Goal: Check status: Check status

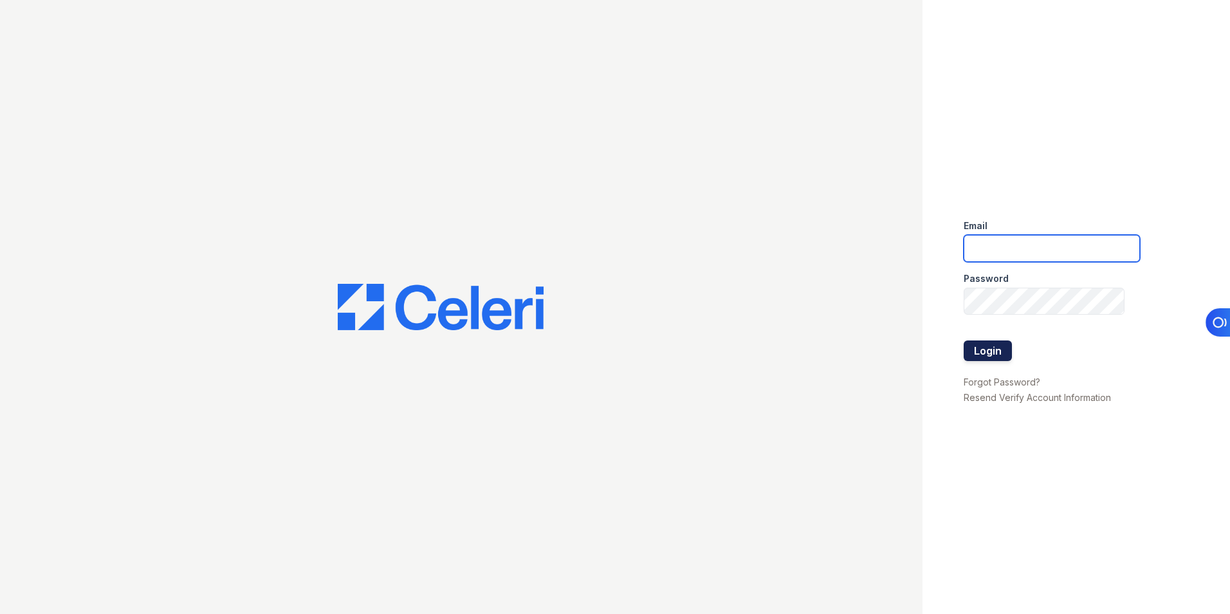
type input "[EMAIL_ADDRESS][DOMAIN_NAME]"
click at [981, 347] on button "Login" at bounding box center [988, 350] width 48 height 21
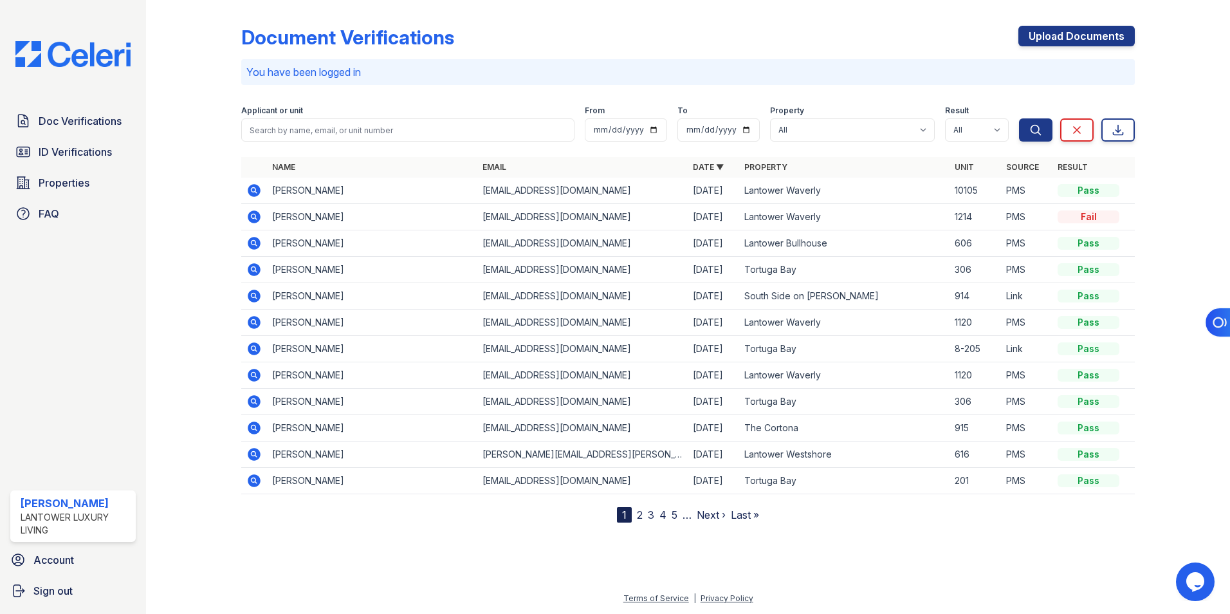
drag, startPoint x: 96, startPoint y: 121, endPoint x: 273, endPoint y: 102, distance: 178.0
click at [96, 121] on span "Doc Verifications" at bounding box center [80, 120] width 83 height 15
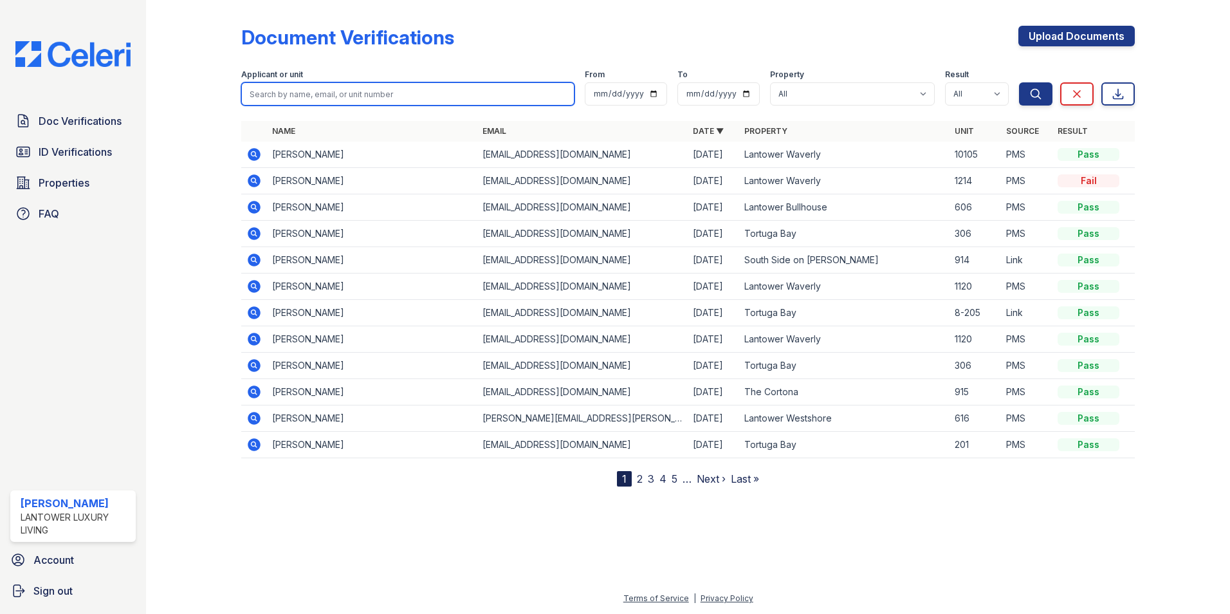
click at [303, 94] on input "search" at bounding box center [407, 93] width 333 height 23
type input "richards"
click at [1019, 82] on button "Search" at bounding box center [1035, 93] width 33 height 23
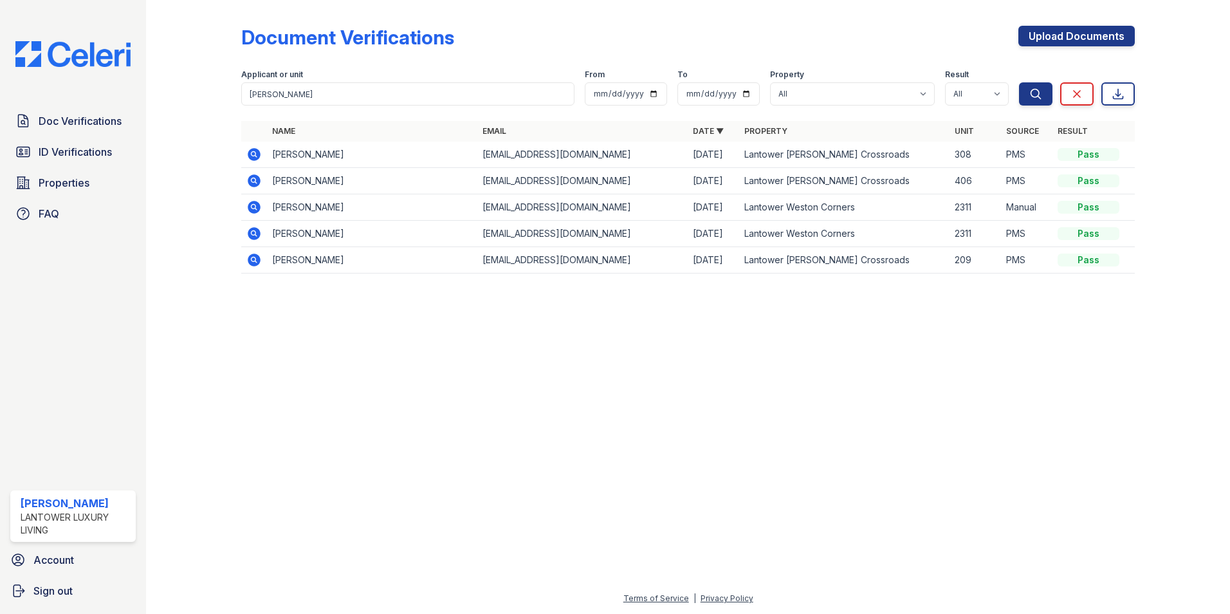
click at [257, 158] on icon at bounding box center [254, 154] width 13 height 13
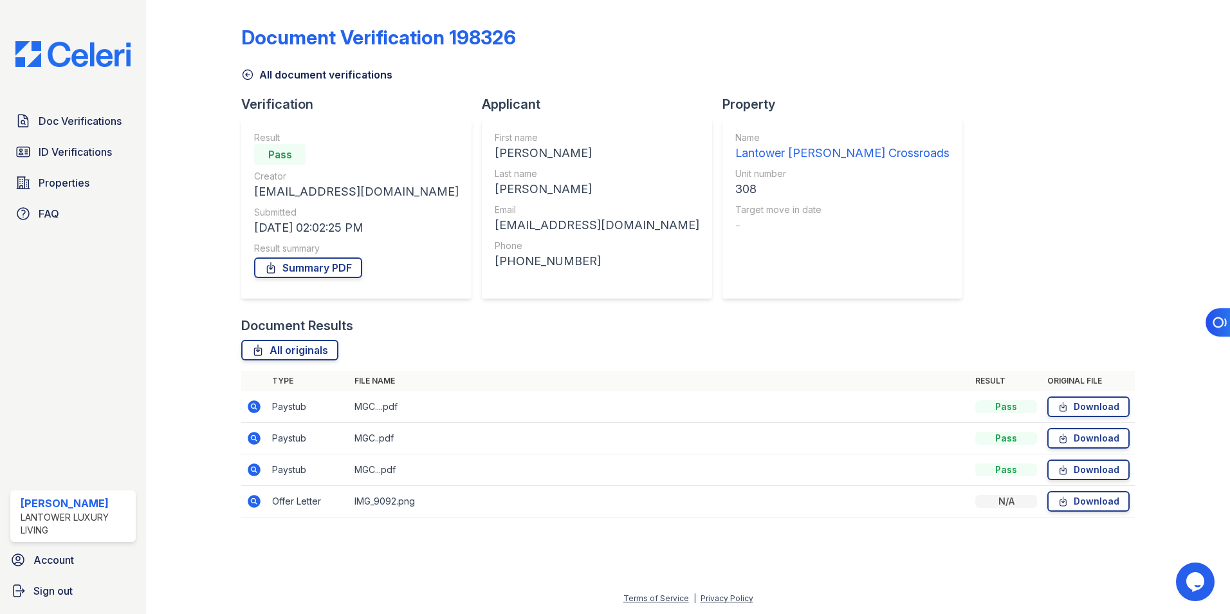
drag, startPoint x: 63, startPoint y: 595, endPoint x: 143, endPoint y: 551, distance: 91.3
click at [63, 595] on span "Sign out" at bounding box center [52, 590] width 39 height 15
